Goal: Communication & Community: Answer question/provide support

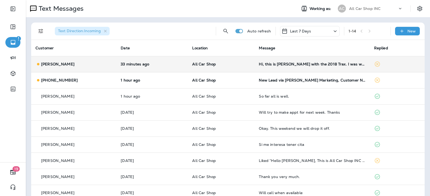
click at [339, 67] on td "Hi, this is [PERSON_NAME] with the 2018 Trax. I was wondering if I could make a…" at bounding box center [311, 64] width 115 height 16
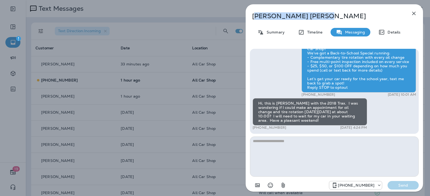
drag, startPoint x: 278, startPoint y: 18, endPoint x: 254, endPoint y: 18, distance: 23.9
click at [254, 18] on p "[PERSON_NAME]" at bounding box center [325, 16] width 147 height 8
click at [311, 17] on p "[PERSON_NAME]" at bounding box center [325, 16] width 147 height 8
drag, startPoint x: 301, startPoint y: 18, endPoint x: 252, endPoint y: 19, distance: 48.9
click at [252, 19] on p "[PERSON_NAME]" at bounding box center [325, 16] width 147 height 8
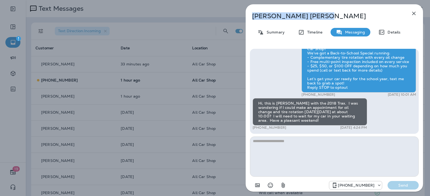
copy p "[PERSON_NAME]"
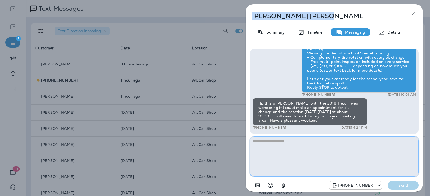
click at [289, 147] on textarea at bounding box center [334, 157] width 169 height 40
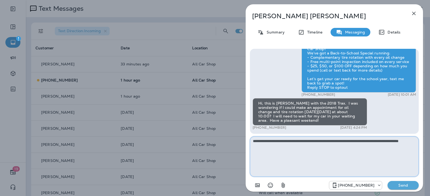
type textarea "**********"
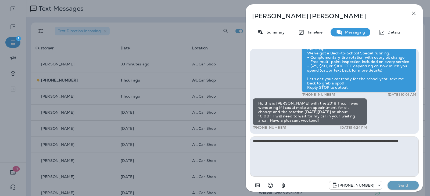
click at [394, 184] on p "Send" at bounding box center [403, 185] width 23 height 5
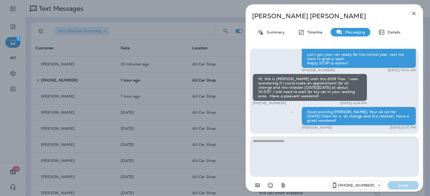
click at [418, 16] on button "button" at bounding box center [413, 13] width 11 height 11
